Goal: Book appointment/travel/reservation

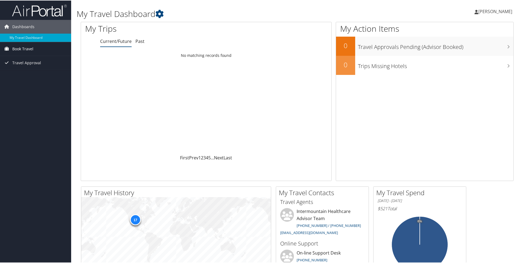
click at [20, 48] on span "Book Travel" at bounding box center [22, 49] width 21 height 14
click at [20, 67] on link "Book/Manage Online Trips" at bounding box center [35, 67] width 71 height 8
click at [37, 47] on link "Book Travel" at bounding box center [35, 49] width 71 height 14
click at [35, 69] on link "Book/Manage Online Trips" at bounding box center [35, 67] width 71 height 8
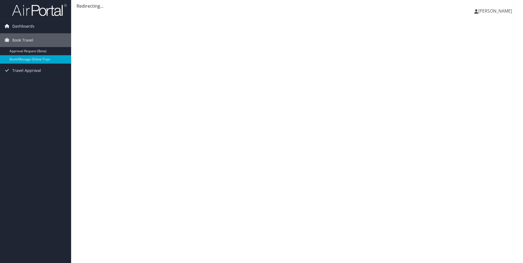
click at [496, 12] on span "[PERSON_NAME]" at bounding box center [495, 11] width 34 height 6
